Goal: Transaction & Acquisition: Obtain resource

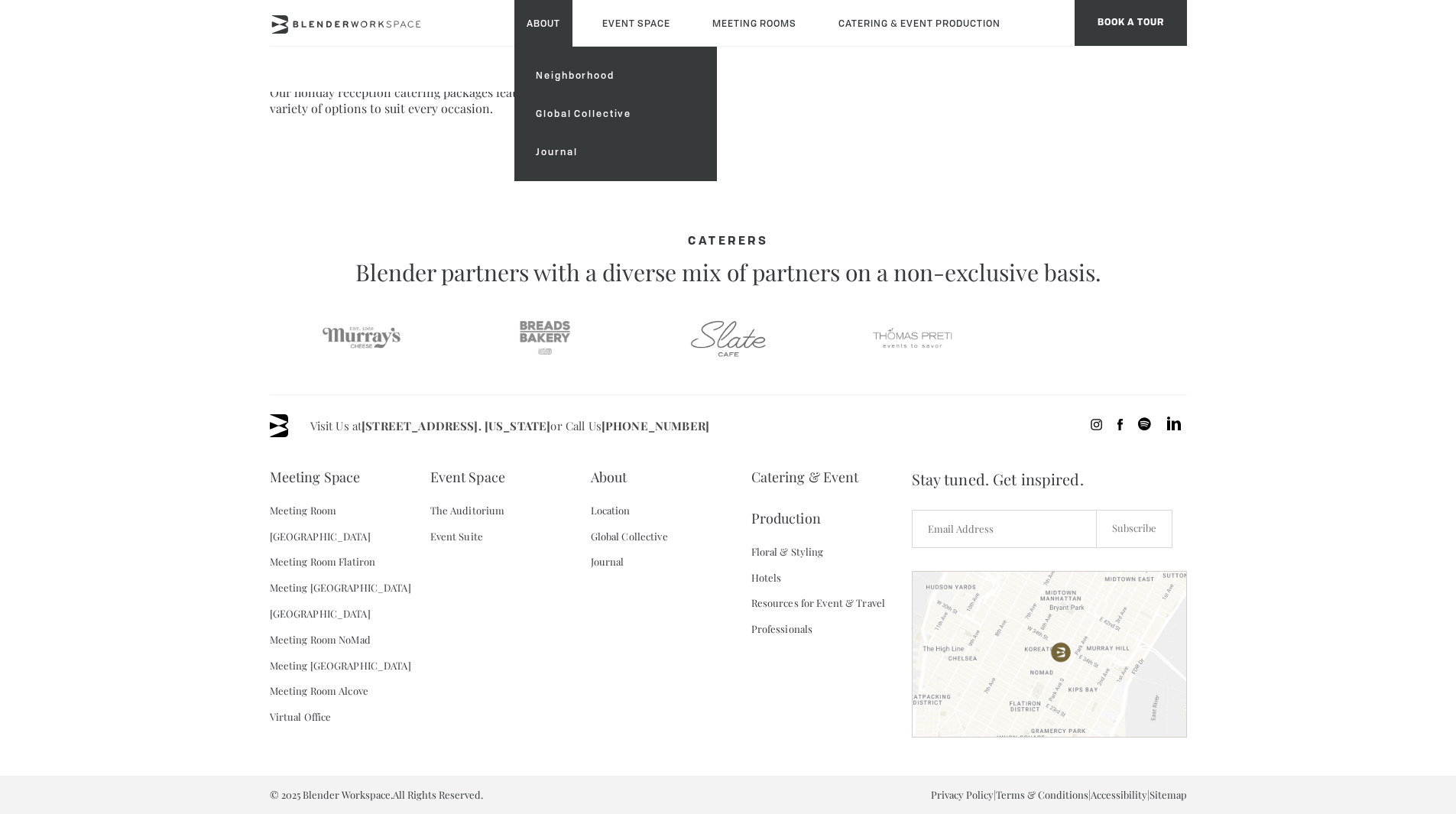
scroll to position [786, 0]
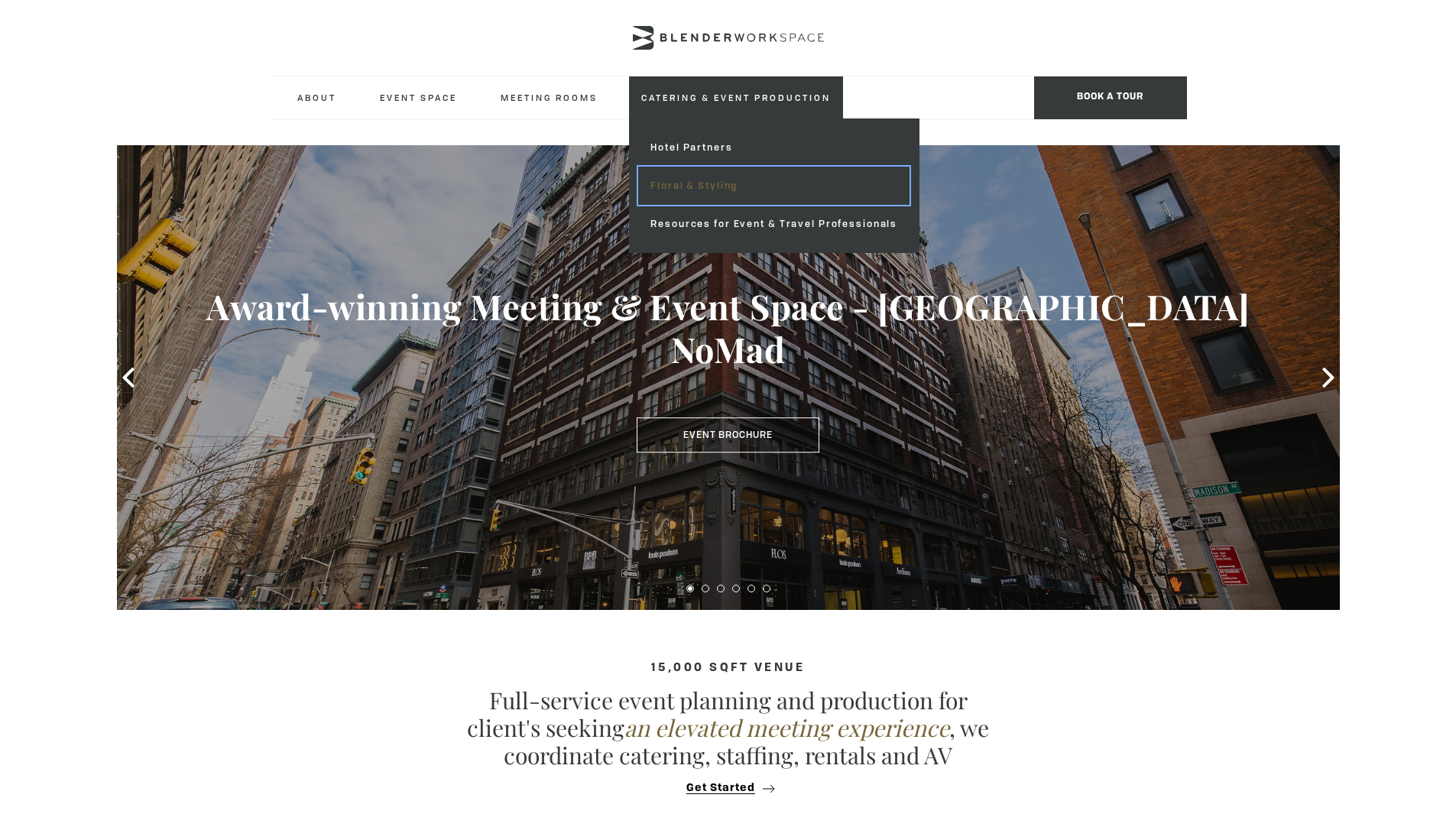
click at [705, 179] on link "Floral & Styling" at bounding box center [773, 185] width 271 height 38
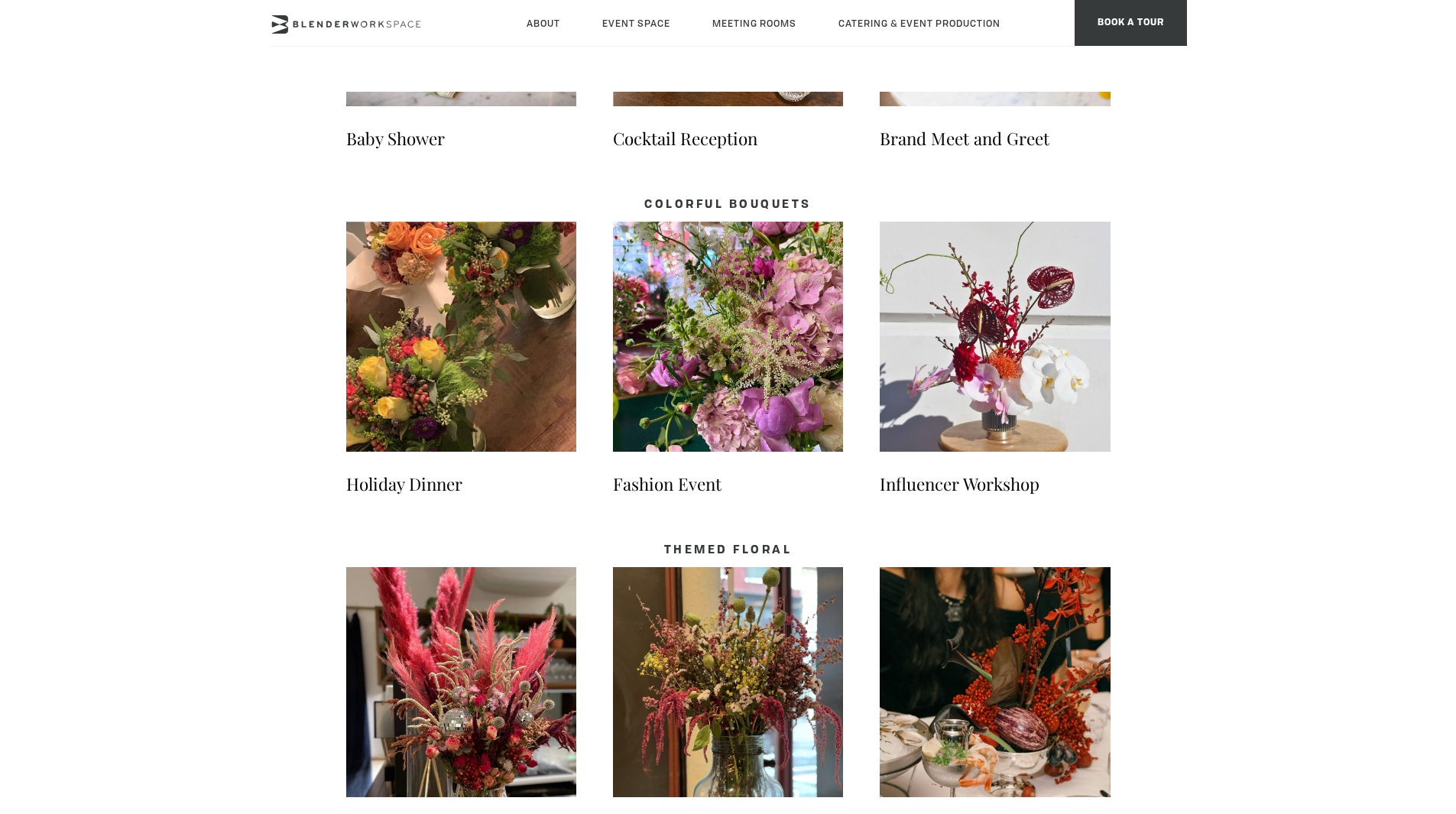
scroll to position [1345, 0]
click at [708, 459] on li "Fashion Event" at bounding box center [728, 366] width 230 height 292
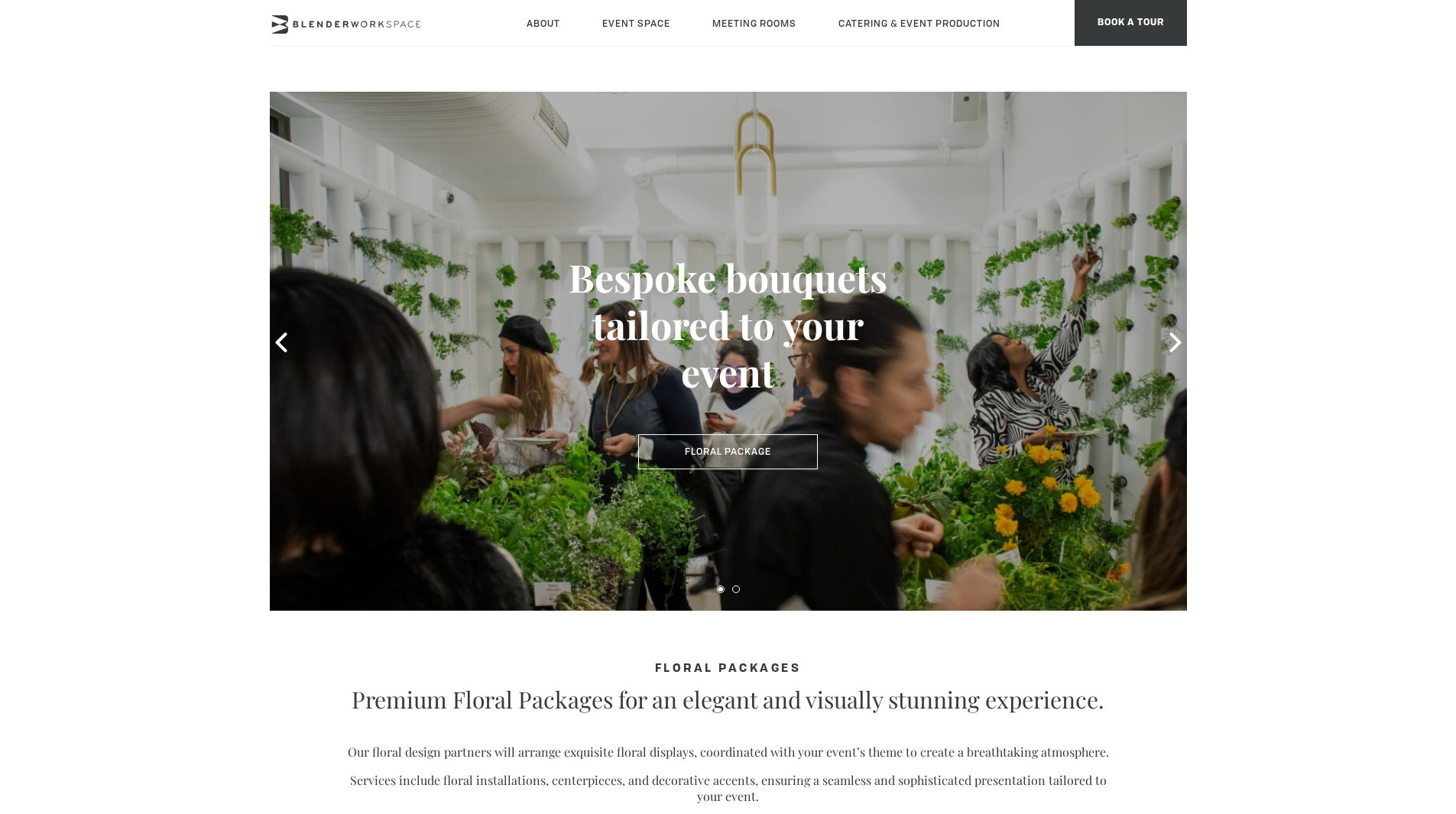
scroll to position [0, 0]
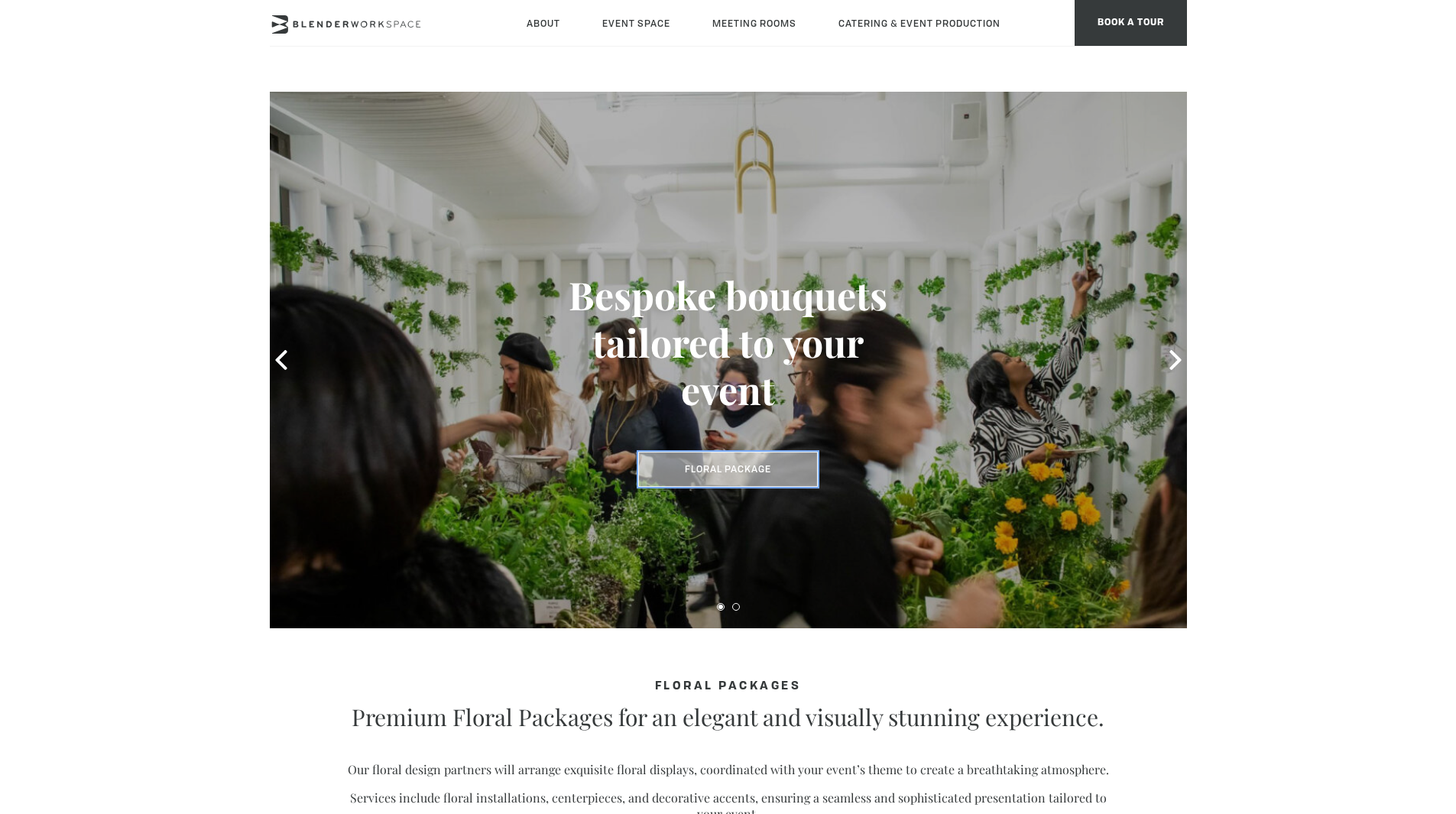
click at [719, 467] on link "Floral Package" at bounding box center [728, 470] width 179 height 35
